Goal: Information Seeking & Learning: Find specific fact

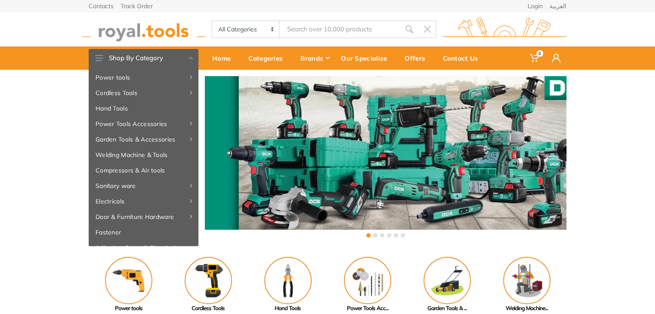
click at [31, 156] on div "‹ ›" at bounding box center [327, 158] width 655 height 176
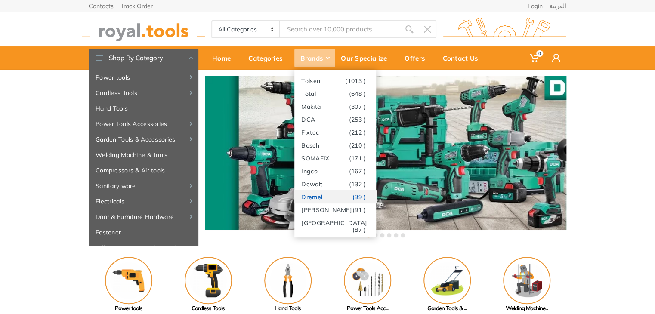
click at [309, 200] on link "Dremel (99 )" at bounding box center [335, 196] width 82 height 13
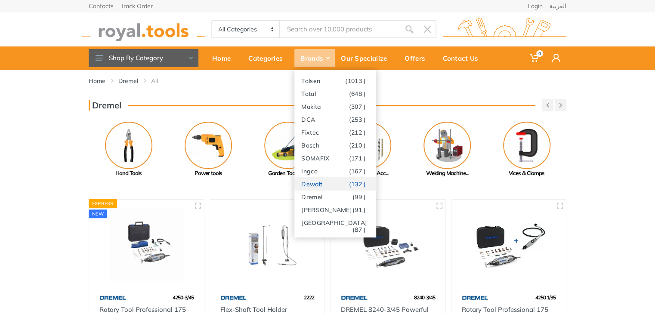
click at [305, 186] on link "Dewalt (132 )" at bounding box center [335, 183] width 82 height 13
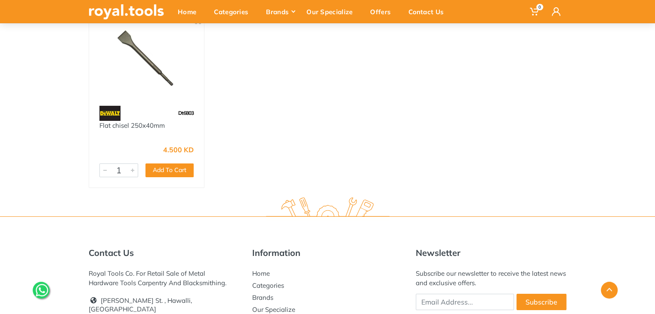
scroll to position [6337, 0]
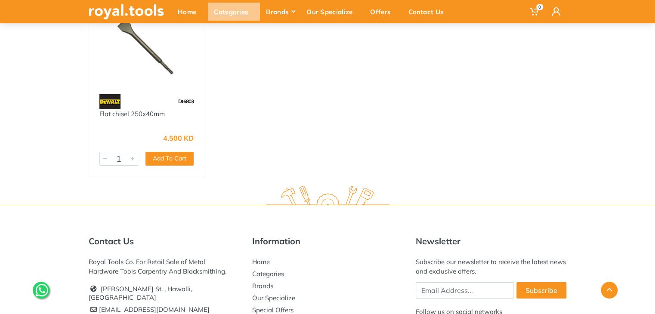
click at [233, 16] on div "Categories" at bounding box center [234, 12] width 52 height 18
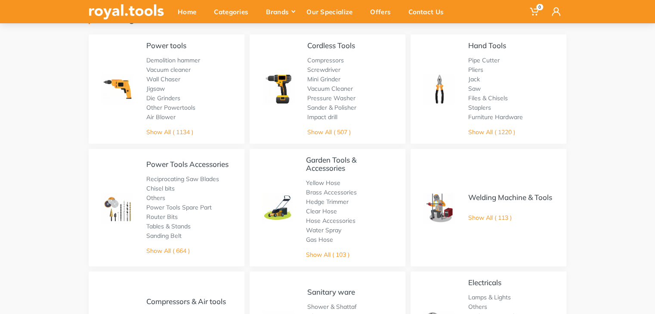
scroll to position [111, 0]
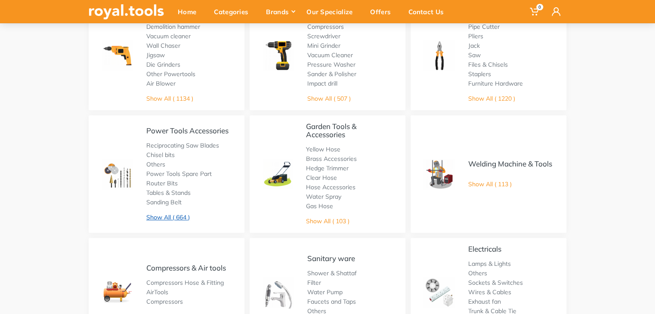
click at [171, 217] on link "Show All ( 664 )" at bounding box center [167, 218] width 43 height 8
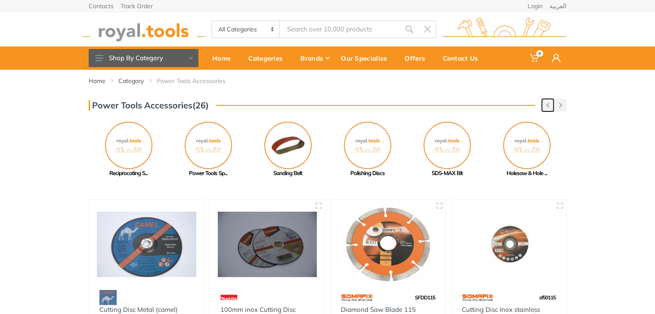
click at [544, 109] on button "button" at bounding box center [548, 105] width 12 height 12
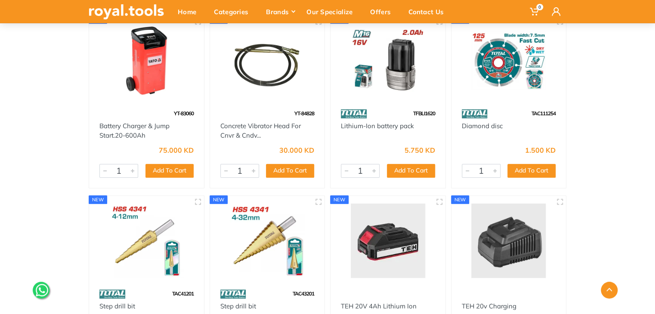
scroll to position [30023, 0]
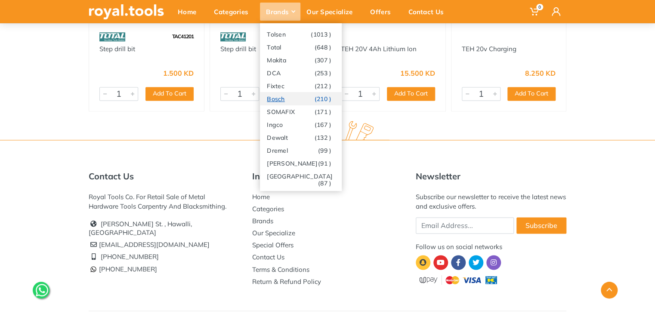
click at [287, 100] on link "Bosch (210 )" at bounding box center [301, 98] width 82 height 13
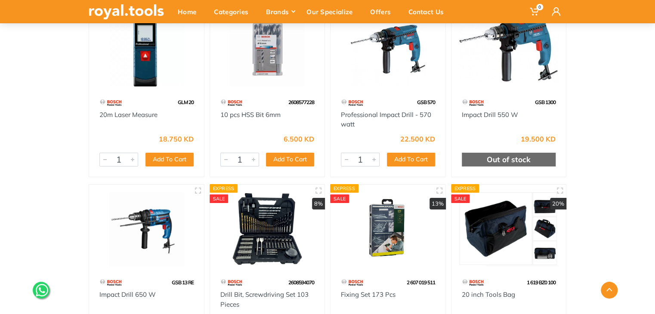
scroll to position [1484, 0]
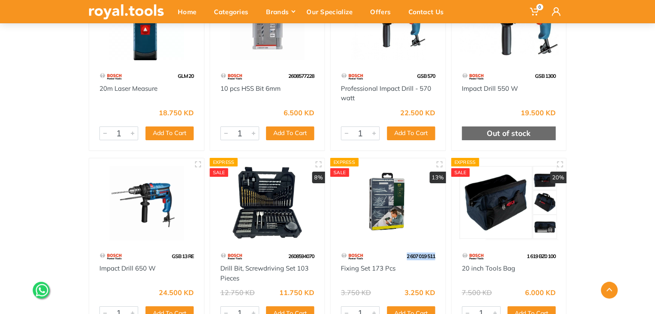
drag, startPoint x: 437, startPoint y: 257, endPoint x: 402, endPoint y: 257, distance: 35.7
click at [402, 257] on div "2 607 019 511" at bounding box center [388, 256] width 115 height 15
copy span "2 607 019 511"
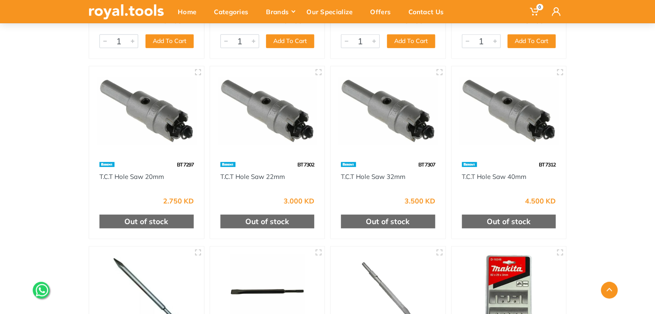
scroll to position [8000, 0]
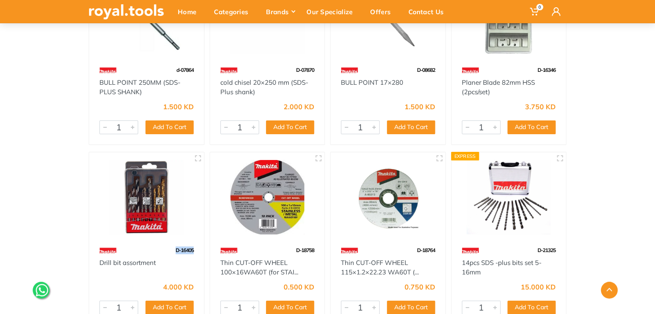
drag, startPoint x: 196, startPoint y: 235, endPoint x: 175, endPoint y: 236, distance: 21.5
click at [175, 243] on div "D-16405" at bounding box center [146, 250] width 115 height 15
copy span "D-16405"
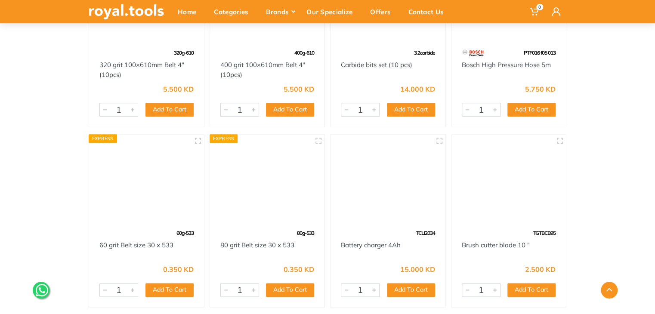
scroll to position [24693, 0]
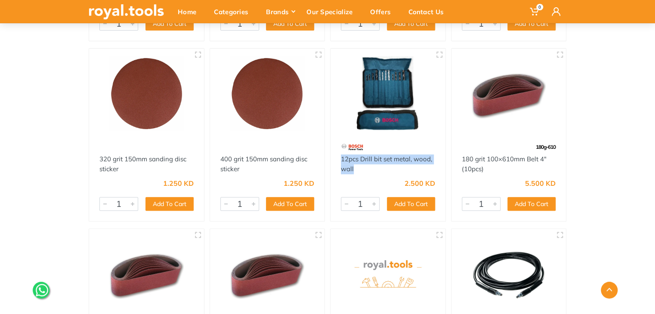
drag, startPoint x: 364, startPoint y: 149, endPoint x: 339, endPoint y: 144, distance: 25.6
click at [339, 155] on div "12pcs Drill bit set metal, wood, wall" at bounding box center [388, 164] width 115 height 19
copy link "12pcs Drill bit set metal, wood, wall"
